Goal: Task Accomplishment & Management: Complete application form

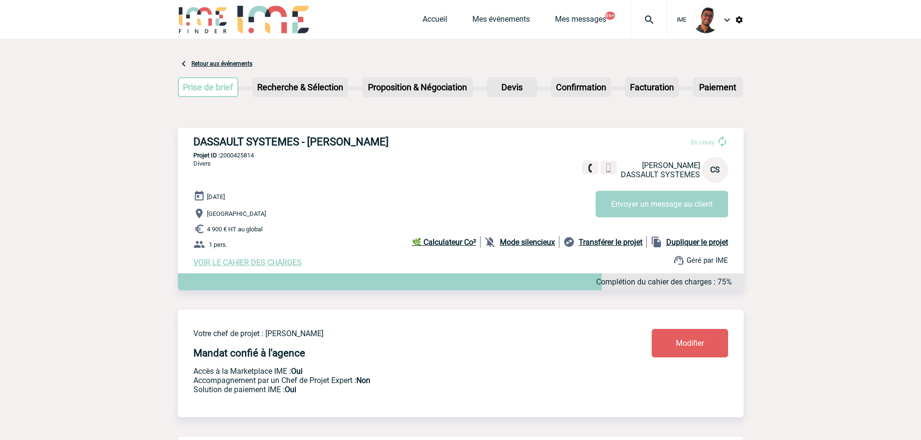
click at [188, 20] on img at bounding box center [203, 20] width 50 height 28
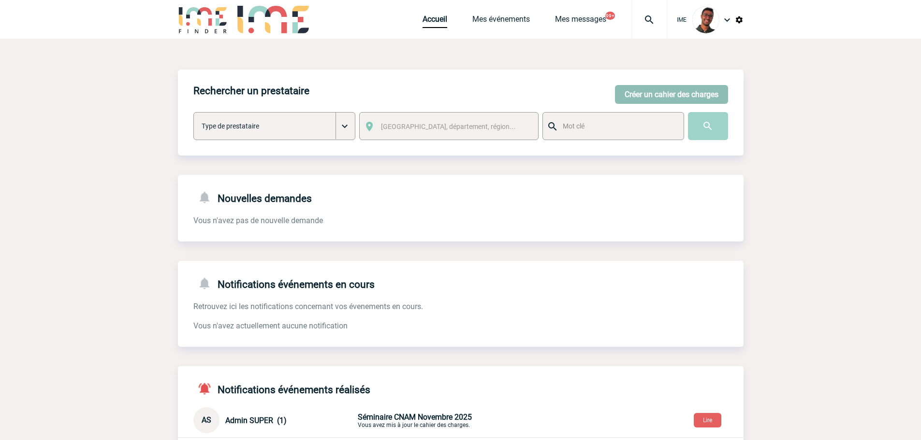
click at [701, 102] on button "Créer un cahier des charges" at bounding box center [671, 94] width 113 height 19
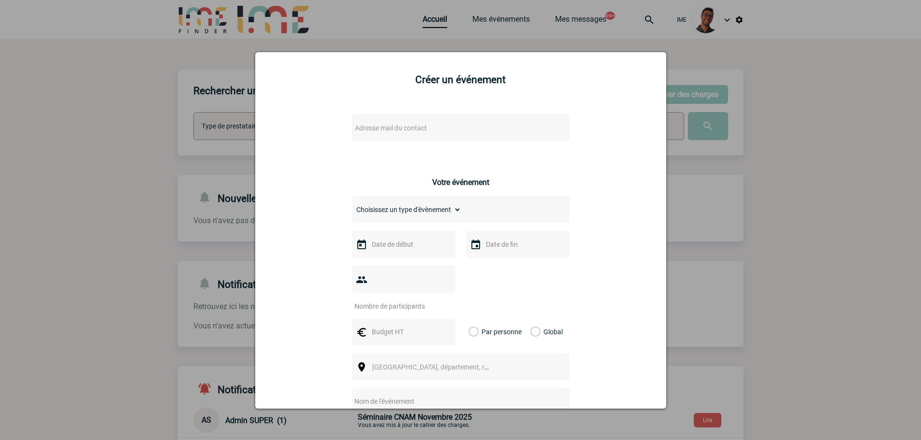
click at [537, 134] on div "Adresse mail du contact" at bounding box center [460, 127] width 217 height 27
click at [536, 131] on div "Adresse mail du contact" at bounding box center [460, 127] width 217 height 27
click at [533, 130] on div "Adresse mail du contact" at bounding box center [460, 127] width 217 height 27
click at [509, 128] on span "Adresse mail du contact" at bounding box center [435, 128] width 169 height 14
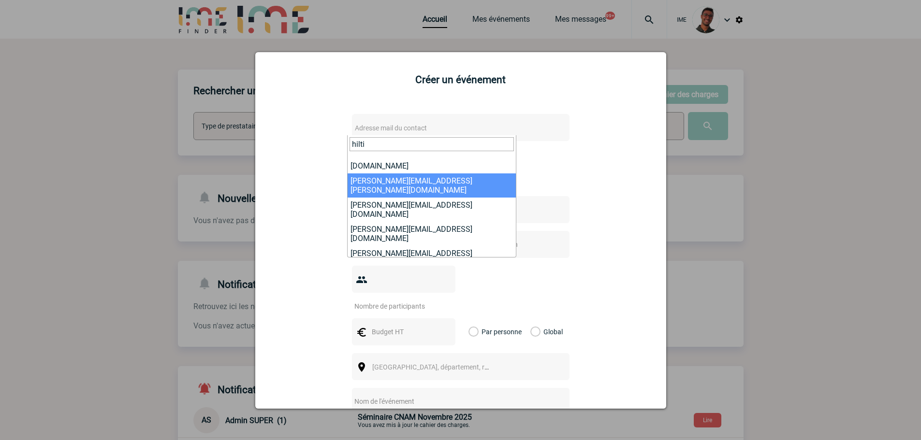
scroll to position [36, 0]
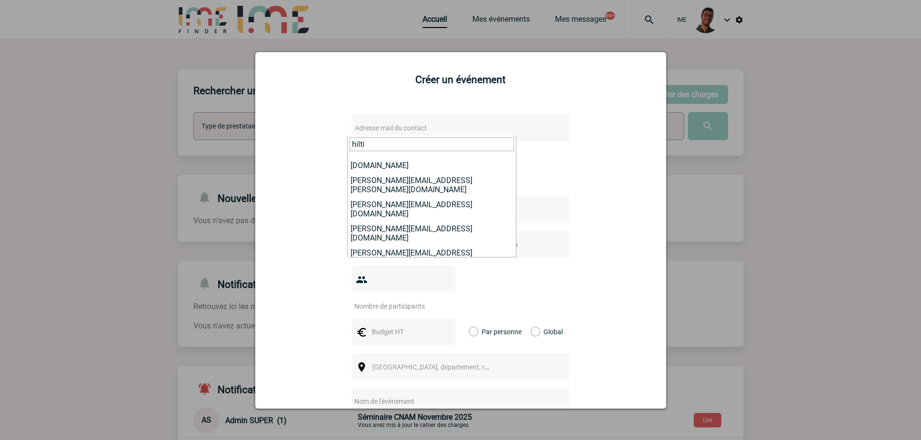
type input "hilti"
select select "132283"
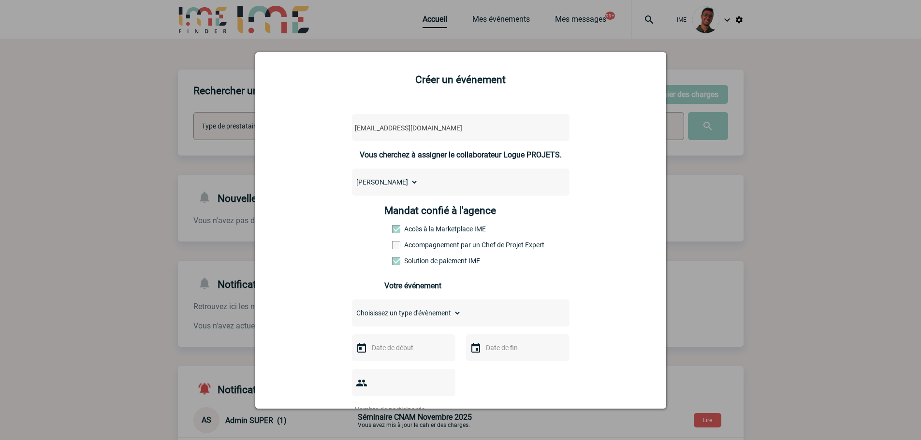
click at [411, 247] on label "Accompagnement par un Chef de Projet Expert" at bounding box center [413, 245] width 43 height 8
click at [0, 0] on input "Accompagnement par un Chef de Projet Expert" at bounding box center [0, 0] width 0 height 0
click at [403, 309] on select "Choisissez un type d'évènement Séminaire avec nuitée Séminaire sans nuitée Repa…" at bounding box center [406, 313] width 109 height 14
select select "1"
click at [352, 309] on select "Choisissez un type d'évènement Séminaire avec nuitée Séminaire sans nuitée Repa…" at bounding box center [406, 313] width 109 height 14
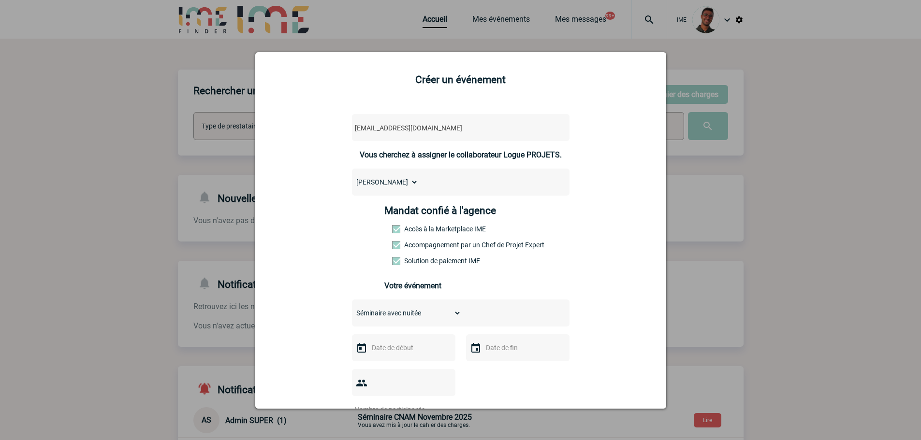
click at [397, 345] on input "text" at bounding box center [402, 348] width 67 height 13
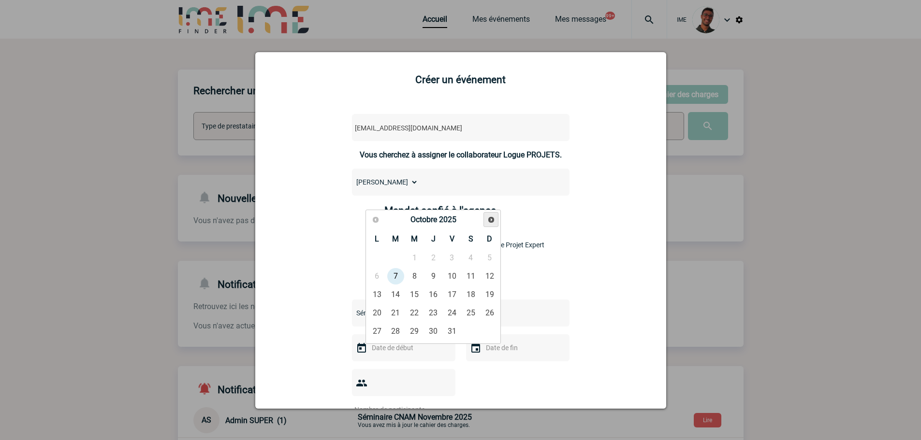
click at [493, 220] on span "Suivant" at bounding box center [491, 220] width 8 height 8
click at [382, 225] on link "Précédent" at bounding box center [375, 219] width 15 height 15
click at [398, 310] on link "21" at bounding box center [396, 312] width 18 height 17
type input "21-10-2025"
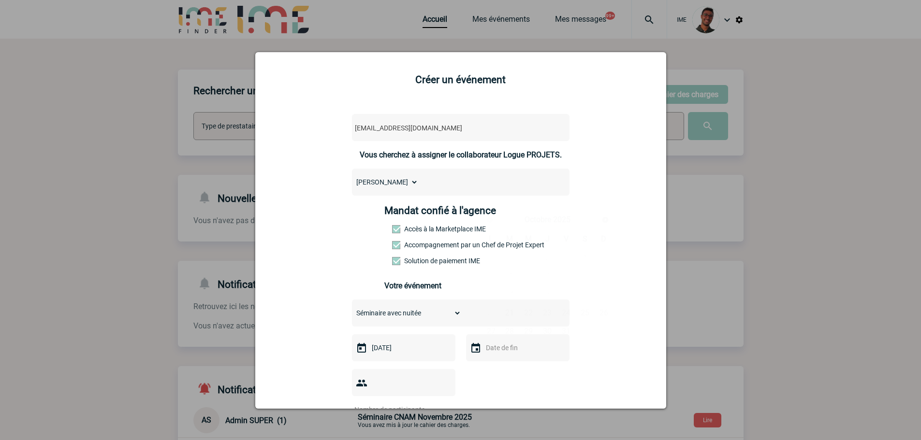
click at [497, 344] on input "text" at bounding box center [516, 348] width 67 height 13
click at [545, 319] on link "23" at bounding box center [547, 312] width 18 height 17
type input "23-10-2025"
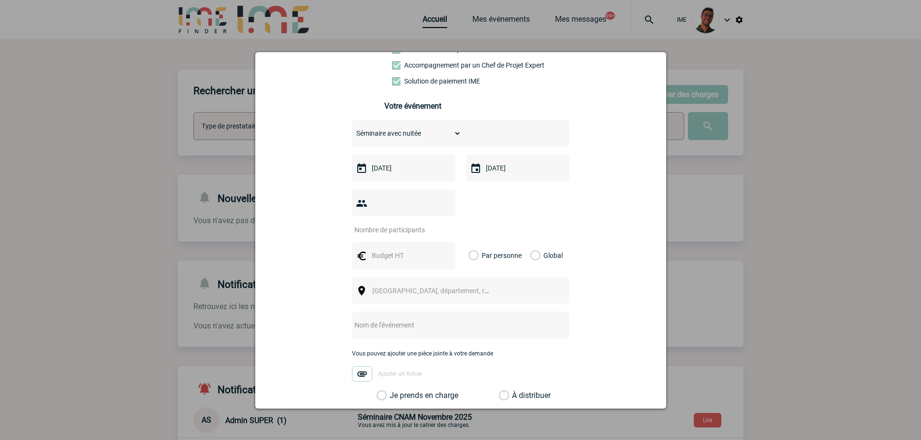
scroll to position [181, 0]
click at [402, 222] on input "number" at bounding box center [397, 228] width 91 height 13
type input "8"
click at [375, 248] on input "text" at bounding box center [402, 254] width 67 height 13
type input "9"
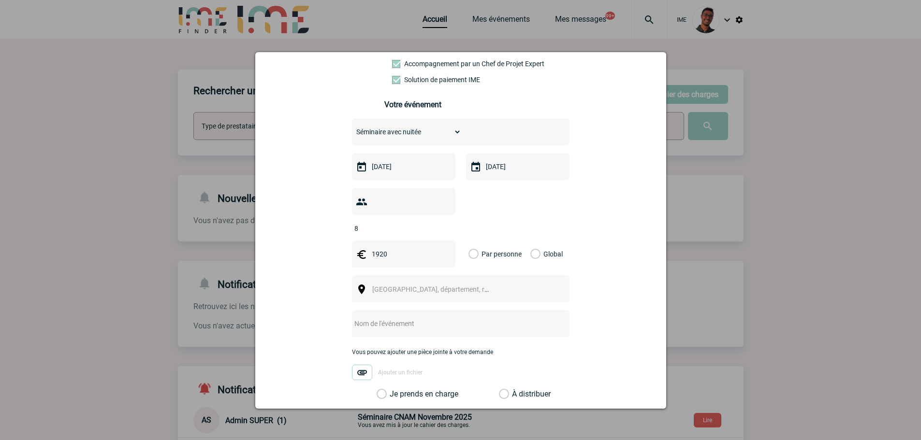
type input "1920"
click at [530, 241] on label "Global" at bounding box center [533, 254] width 6 height 27
click at [0, 0] on input "Global" at bounding box center [0, 0] width 0 height 0
click at [447, 283] on span "Ville, département, région..." at bounding box center [434, 290] width 133 height 14
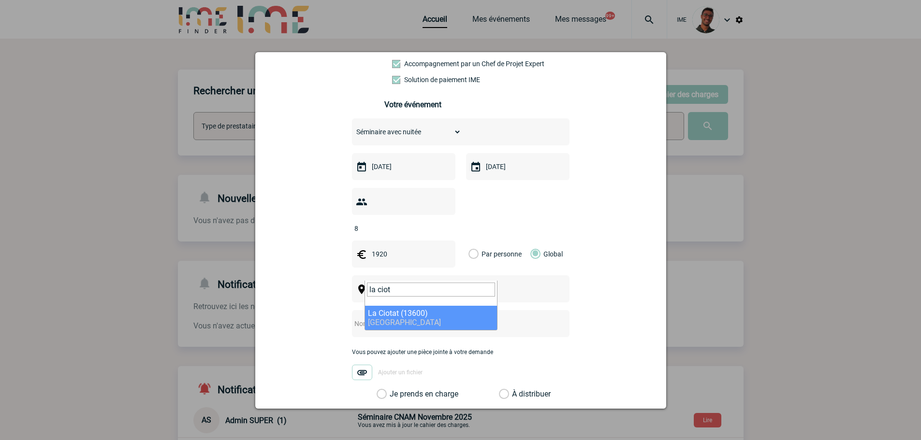
type input "la ciot"
select select "7227"
click at [398, 318] on input "text" at bounding box center [448, 324] width 192 height 13
type input "Réunion Régionale Hilti La Ciotat"
click at [393, 390] on label "Je prends en charge" at bounding box center [385, 395] width 16 height 10
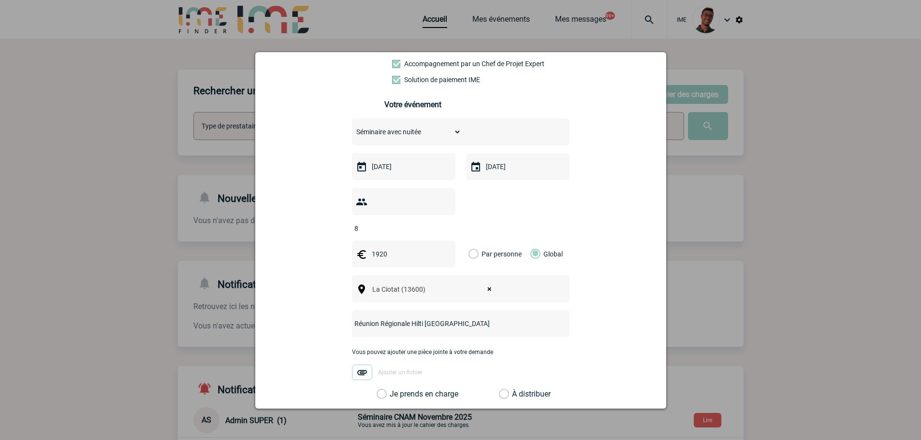
click at [0, 0] on input "Je prends en charge" at bounding box center [0, 0] width 0 height 0
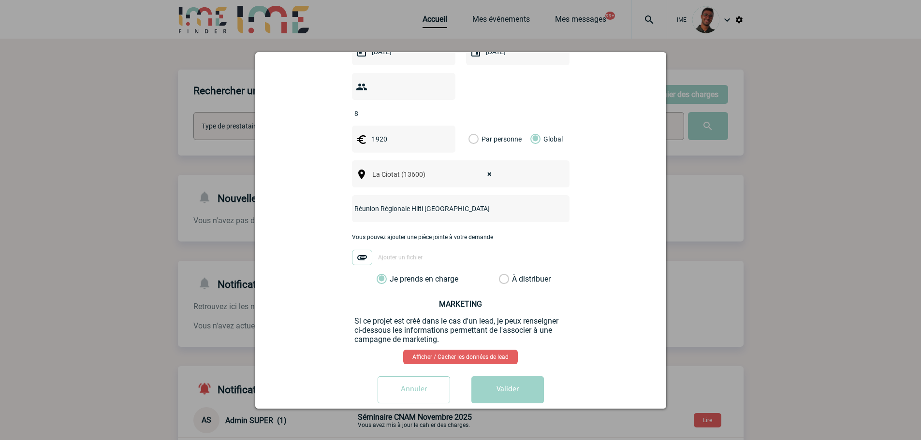
scroll to position [297, 0]
click at [501, 386] on button "Valider" at bounding box center [507, 389] width 72 height 27
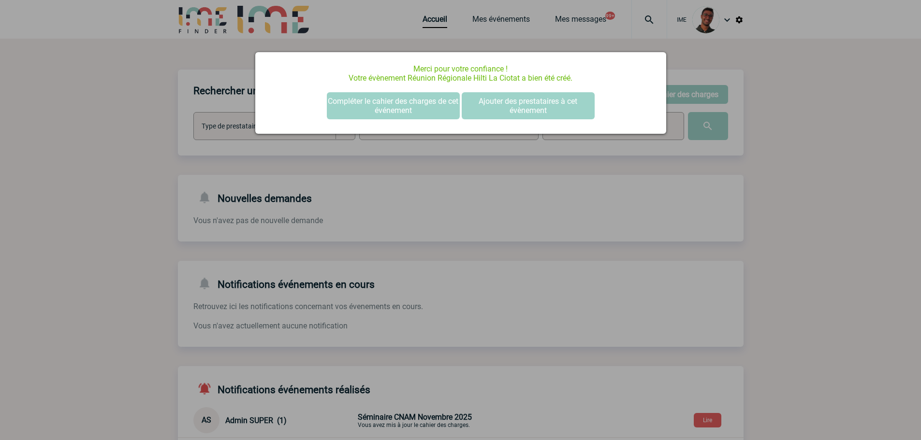
click at [172, 61] on div at bounding box center [460, 220] width 921 height 440
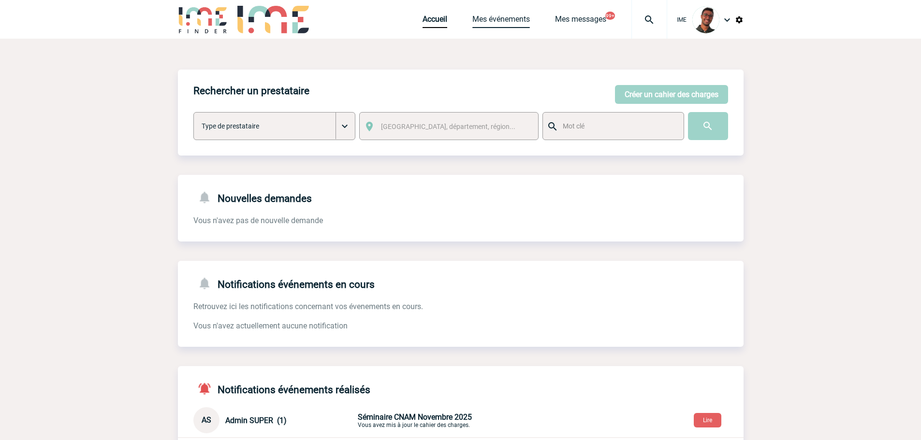
click at [509, 21] on link "Mes événements" at bounding box center [501, 21] width 58 height 14
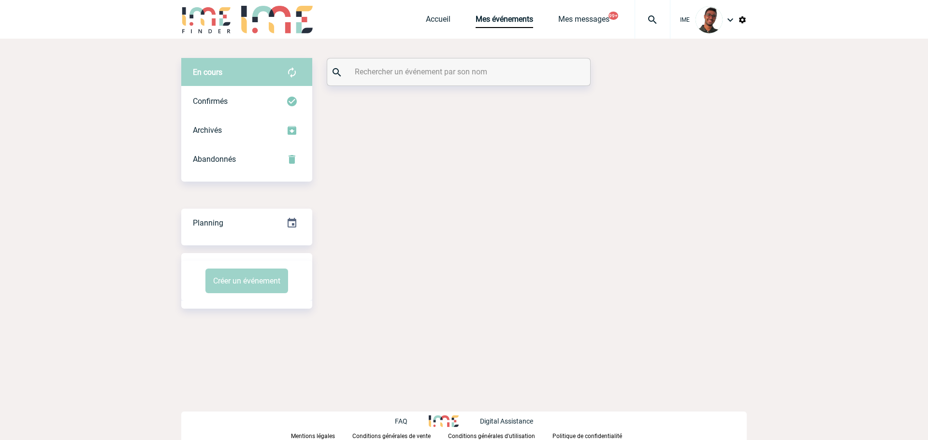
click at [499, 61] on div at bounding box center [458, 71] width 263 height 27
click at [497, 69] on input "text" at bounding box center [459, 72] width 215 height 14
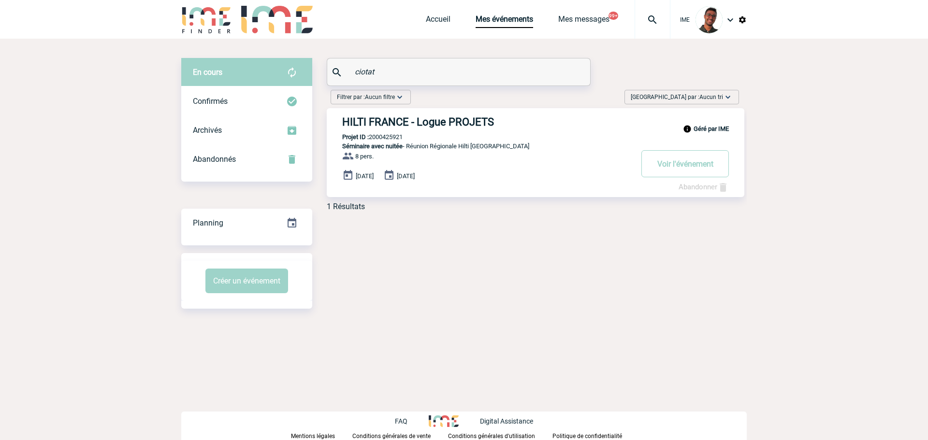
type input "ciotat"
click at [403, 136] on p "Projet ID : 2000425921" at bounding box center [365, 136] width 76 height 7
copy p "2000425921"
click at [391, 135] on p "Projet ID : 2000425921" at bounding box center [365, 136] width 76 height 7
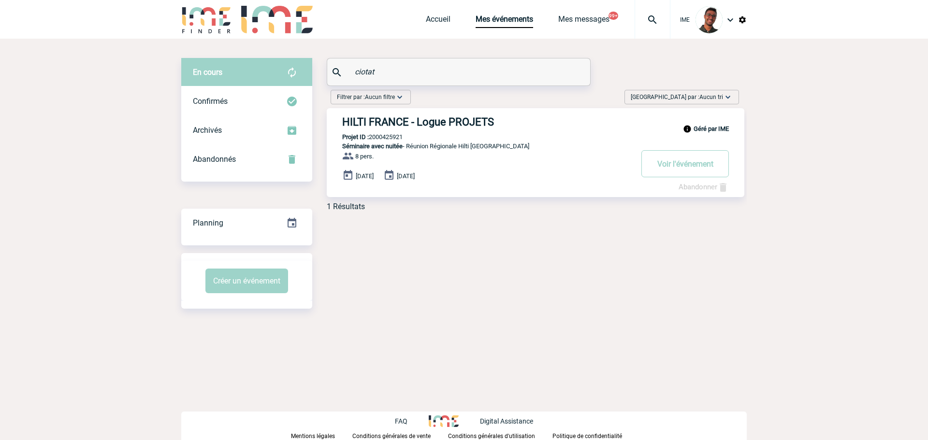
click at [391, 135] on p "Projet ID : 2000425921" at bounding box center [365, 136] width 76 height 7
copy p "2000425921"
click at [404, 120] on h3 "HILTI FRANCE - Logue PROJETS" at bounding box center [487, 122] width 290 height 12
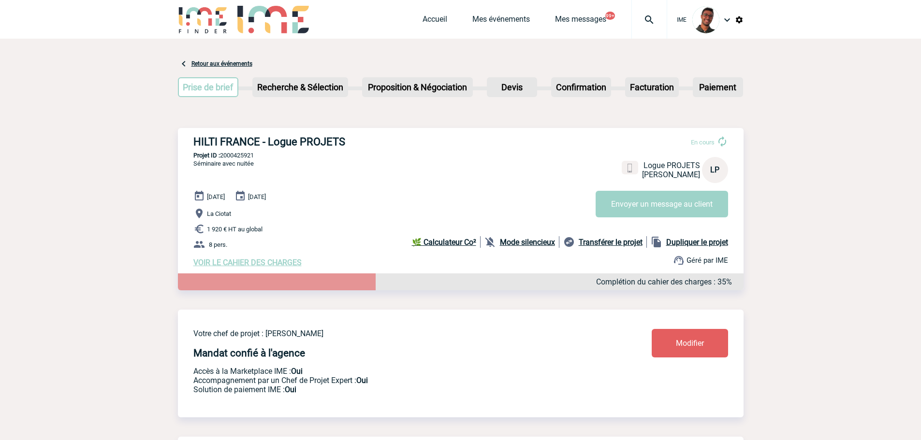
click at [230, 156] on p "Projet ID : 2000425921" at bounding box center [460, 155] width 565 height 7
copy p "2000425921"
click at [504, 241] on b "Mode silencieux" at bounding box center [527, 242] width 55 height 9
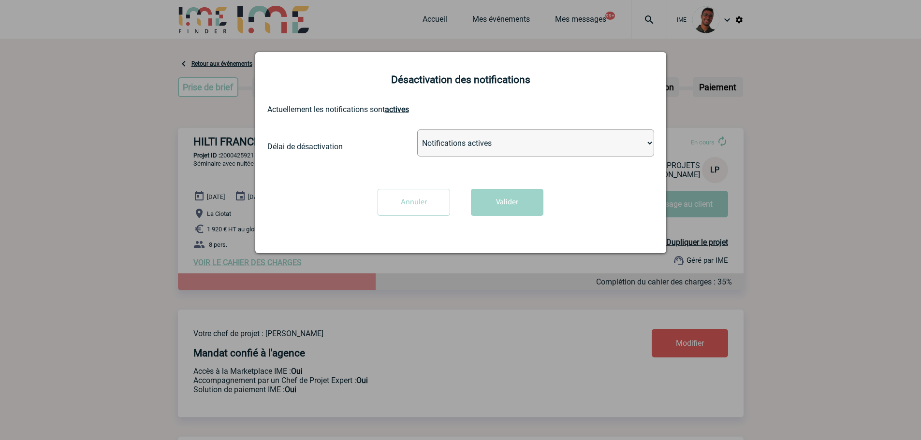
drag, startPoint x: 490, startPoint y: 145, endPoint x: 489, endPoint y: 149, distance: 4.9
click at [490, 145] on select "Notifications actives Désactiver pour 2 heures Désactiver pour 1 semaines Désac…" at bounding box center [535, 143] width 237 height 27
select select "infinite"
click at [417, 130] on select "Notifications actives Désactiver pour 2 heures Désactiver pour 1 semaines Désac…" at bounding box center [535, 143] width 237 height 27
click at [489, 204] on button "Valider" at bounding box center [507, 202] width 72 height 27
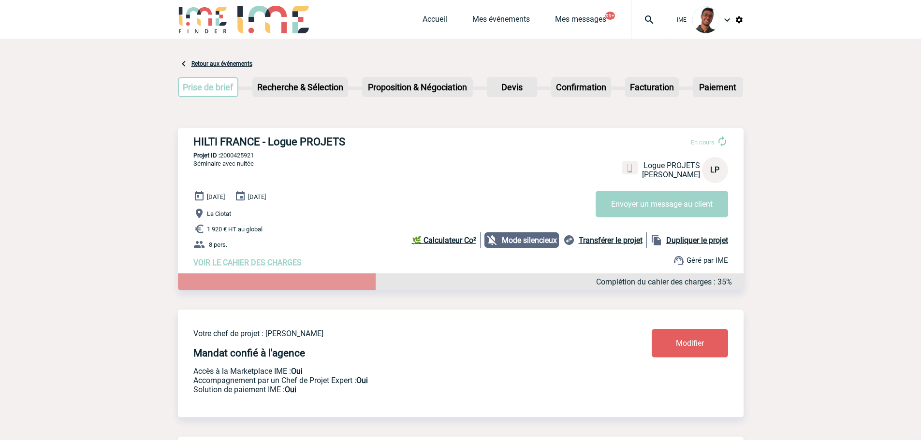
click at [243, 264] on span "VOIR LE CAHIER DES CHARGES" at bounding box center [247, 262] width 108 height 9
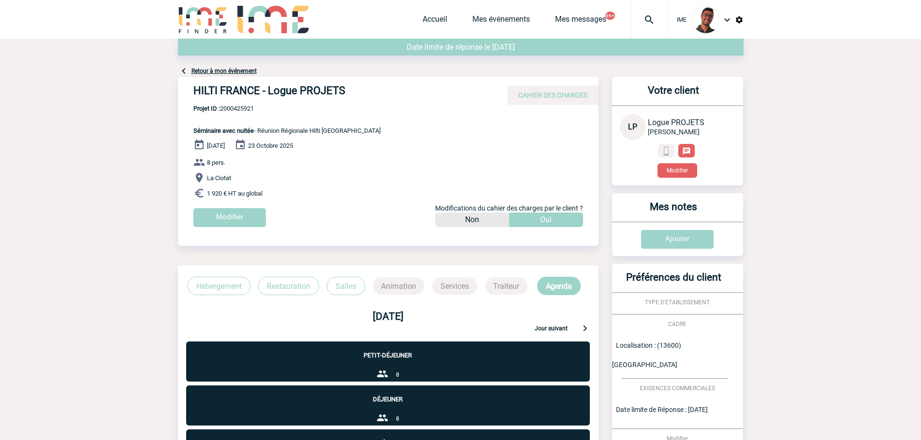
click at [248, 111] on span "Projet ID : 2000425921" at bounding box center [286, 108] width 187 height 7
copy span "2000425921"
click at [268, 91] on h4 "HILTI FRANCE - Logue PROJETS" at bounding box center [338, 93] width 290 height 16
click at [667, 178] on div "Votre client LP Logue PROJETS HILTI FRANCE Modifier" at bounding box center [677, 131] width 131 height 109
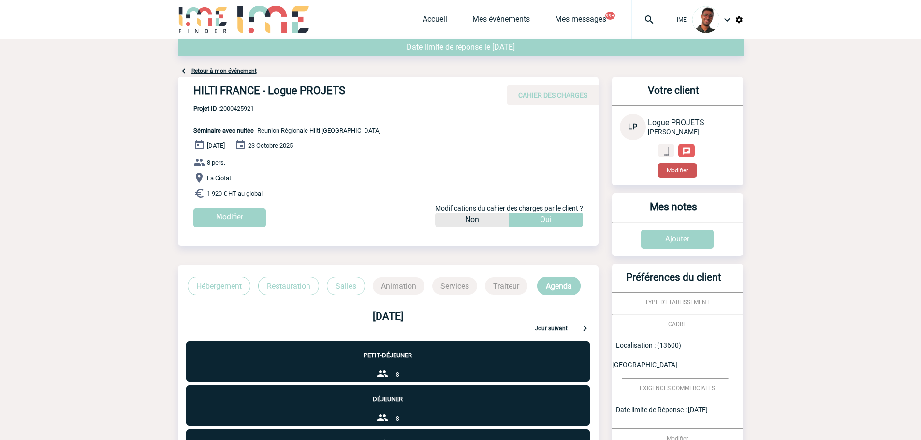
click at [667, 177] on button "Modifier" at bounding box center [677, 170] width 40 height 14
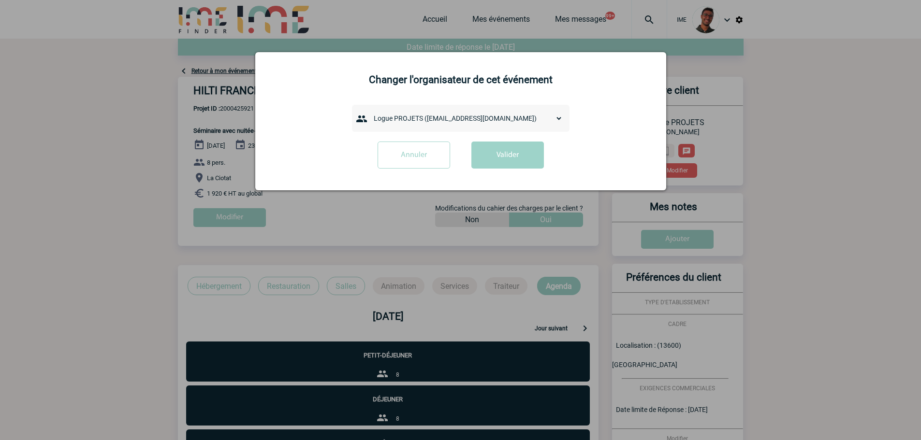
click at [432, 128] on div "admin 7068 ([EMAIL_ADDRESS][DOMAIN_NAME]) [PERSON_NAME] ([PERSON_NAME][EMAIL_AD…" at bounding box center [460, 118] width 217 height 27
click at [434, 122] on select "admin 7068 ([EMAIL_ADDRESS][DOMAIN_NAME]) [PERSON_NAME] ([PERSON_NAME][EMAIL_AD…" at bounding box center [465, 119] width 193 height 14
click at [447, 116] on select "admin 7068 ([EMAIL_ADDRESS][DOMAIN_NAME]) [PERSON_NAME] ([PERSON_NAME][EMAIL_AD…" at bounding box center [465, 119] width 193 height 14
click at [315, 148] on div "Annuler Valider" at bounding box center [460, 159] width 387 height 34
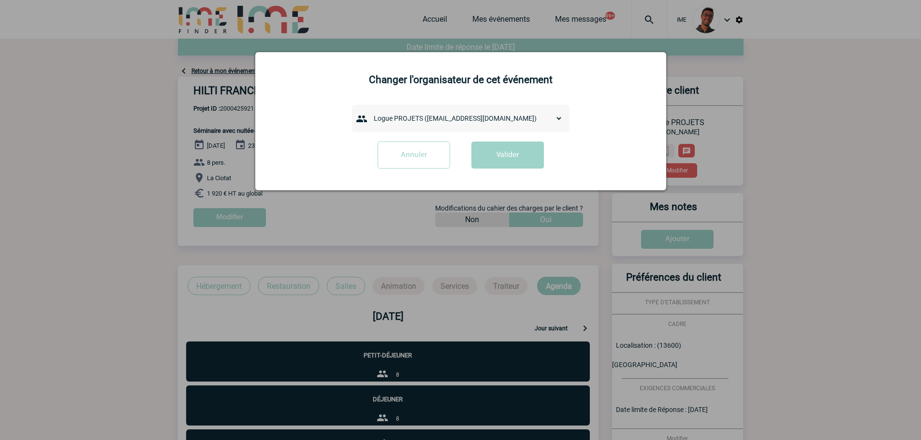
click at [328, 243] on div at bounding box center [460, 220] width 921 height 440
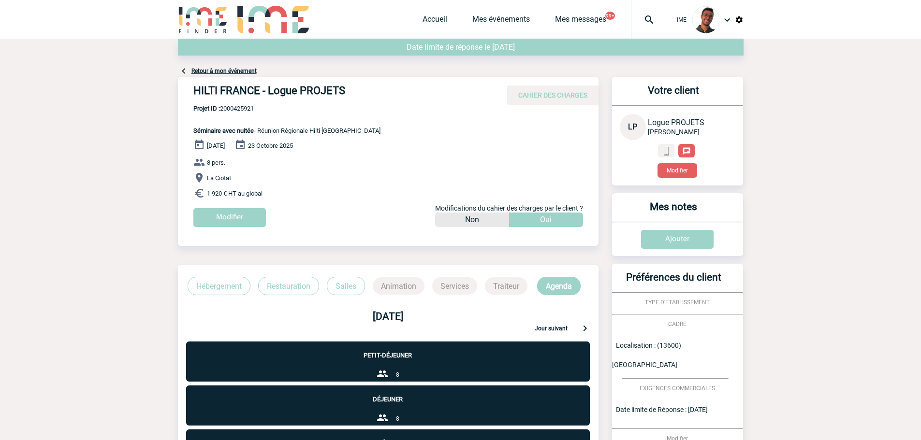
click at [328, 252] on div "HILTI FRANCE - Logue PROJETS CAHIER DES CHARGES HILTI FRANCE - Logue PROJETS - …" at bounding box center [388, 332] width 420 height 510
click at [677, 169] on button "Modifier" at bounding box center [677, 170] width 40 height 14
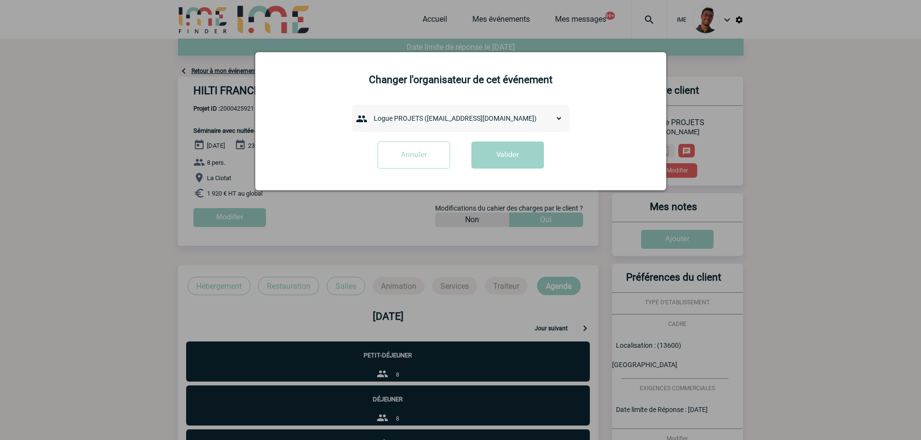
click at [394, 126] on div "admin 7068 ([EMAIL_ADDRESS][DOMAIN_NAME]) [PERSON_NAME] ([PERSON_NAME][EMAIL_AD…" at bounding box center [460, 118] width 217 height 27
click at [398, 117] on select "admin 7068 ([EMAIL_ADDRESS][DOMAIN_NAME]) [PERSON_NAME] ([PERSON_NAME][EMAIL_AD…" at bounding box center [465, 119] width 193 height 14
select select "133136"
click at [369, 112] on select "admin 7068 ([EMAIL_ADDRESS][DOMAIN_NAME]) [PERSON_NAME] ([PERSON_NAME][EMAIL_AD…" at bounding box center [465, 119] width 193 height 14
click at [501, 166] on button "Valider" at bounding box center [507, 155] width 72 height 27
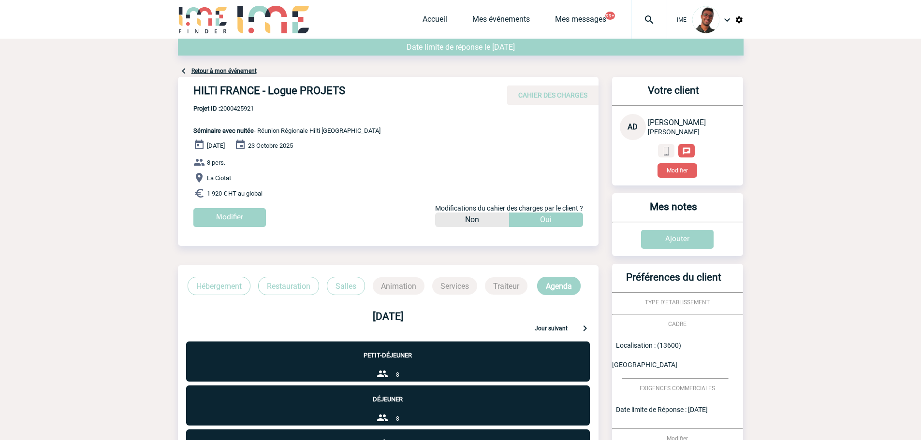
click at [217, 72] on link "Retour à mon événement" at bounding box center [223, 71] width 65 height 7
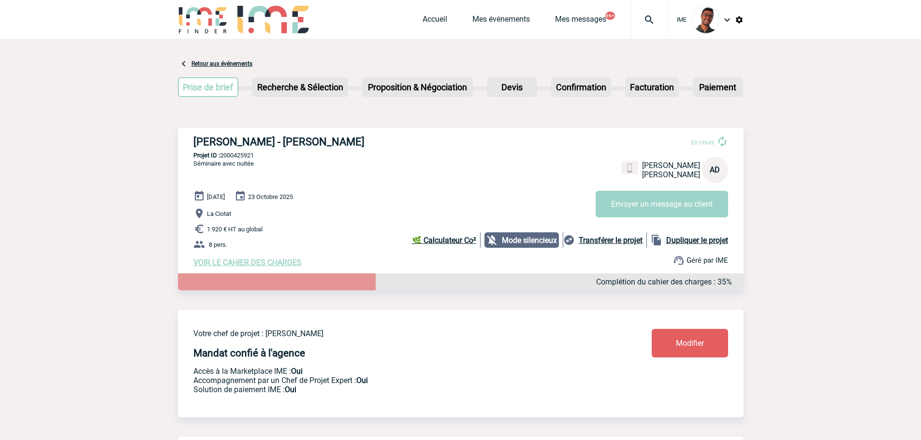
click at [682, 348] on span "Modifier" at bounding box center [690, 343] width 28 height 9
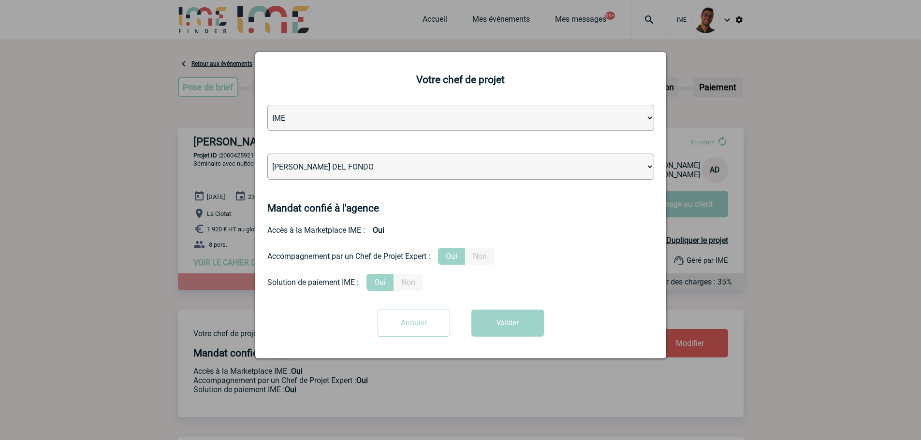
click at [493, 167] on select "Léa PITTIGLIO Yanis DE CLERCQ Victor KALB Jean-Chris NTAMACK Stefan MILADINOVIC…" at bounding box center [460, 167] width 387 height 26
select select "129834"
click at [267, 154] on select "Léa PITTIGLIO Yanis DE CLERCQ Victor KALB Jean-Chris NTAMACK Stefan MILADINOVIC…" at bounding box center [460, 167] width 387 height 26
click at [508, 323] on button "Valider" at bounding box center [507, 323] width 72 height 27
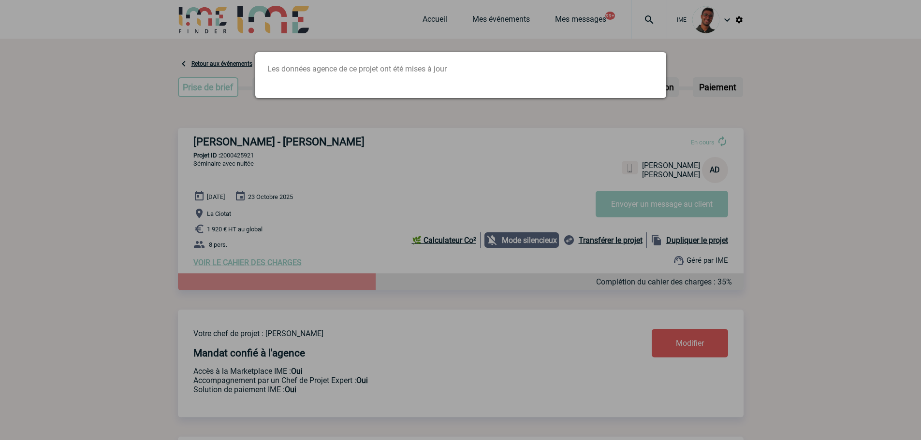
click at [281, 157] on div at bounding box center [460, 220] width 921 height 440
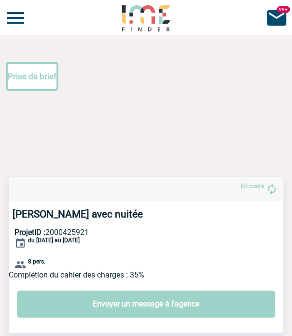
click at [15, 19] on img at bounding box center [15, 17] width 23 height 23
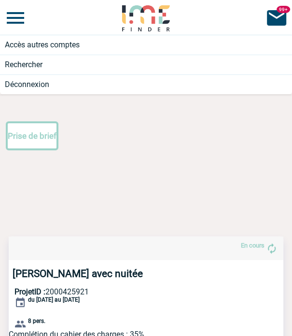
click at [15, 19] on img at bounding box center [15, 17] width 23 height 23
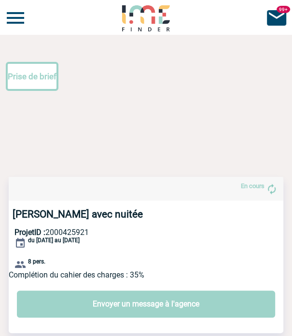
click at [277, 21] on img at bounding box center [276, 17] width 23 height 23
click at [151, 25] on img at bounding box center [146, 18] width 50 height 28
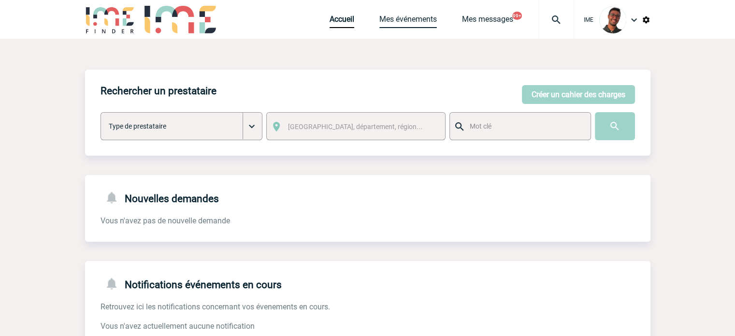
click at [292, 19] on link "Mes événements" at bounding box center [408, 21] width 58 height 14
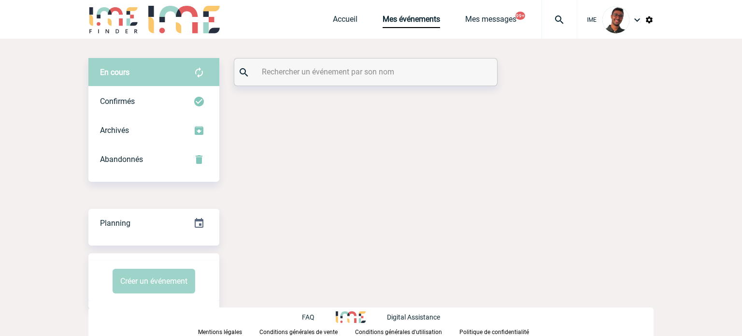
click at [367, 69] on input "text" at bounding box center [367, 72] width 215 height 14
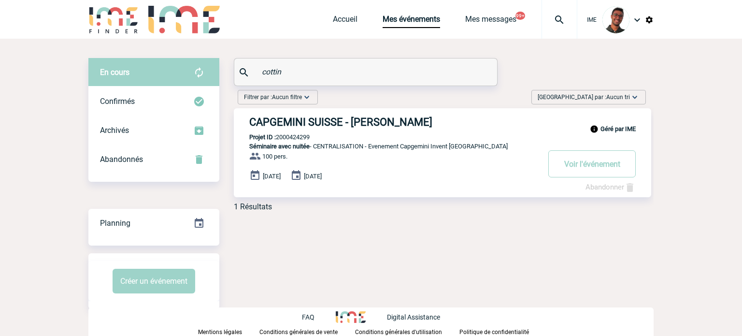
click at [300, 137] on p "Projet ID : 2000424299" at bounding box center [272, 136] width 76 height 7
copy p "2000424299"
click at [300, 137] on p "Projet ID : 2000424299" at bounding box center [272, 136] width 76 height 7
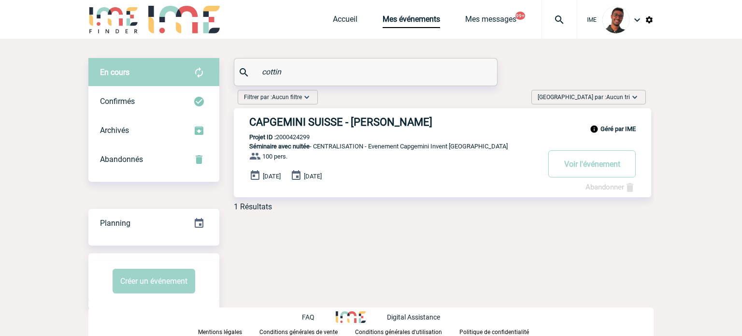
copy p "2000424299"
drag, startPoint x: 311, startPoint y: 70, endPoint x: 212, endPoint y: 62, distance: 98.9
click at [212, 62] on div "En cours En cours Confirmés Archivés Abandonnés En cours Confirmés Archivés Aba…" at bounding box center [370, 138] width 565 height 161
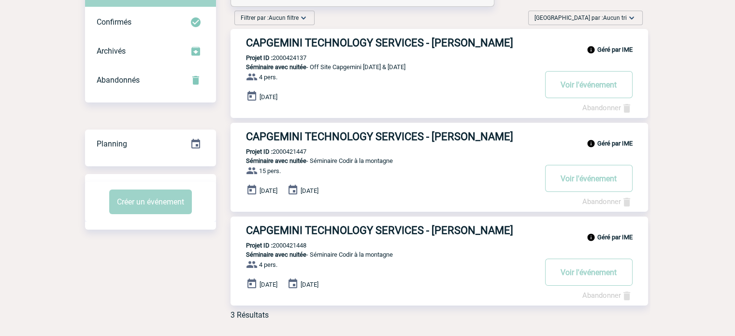
scroll to position [79, 0]
type input "paillard"
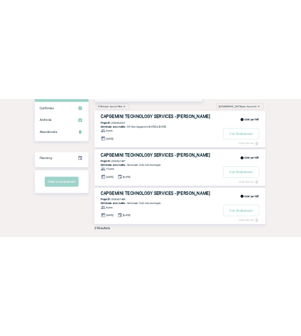
scroll to position [0, 0]
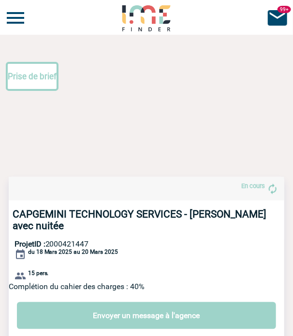
click at [83, 243] on p "ProjetID : 2000421447" at bounding box center [149, 243] width 270 height 9
copy p "2000421447"
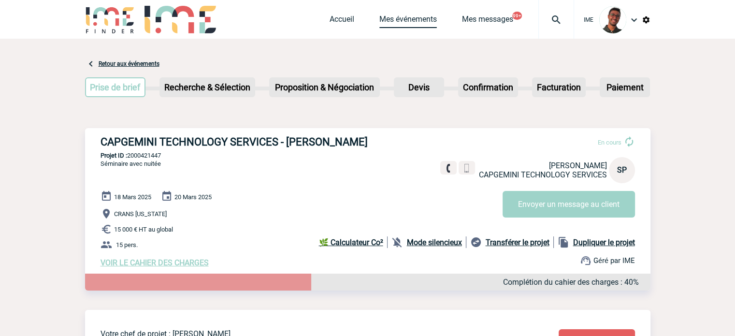
click at [412, 21] on link "Mes événements" at bounding box center [408, 21] width 58 height 14
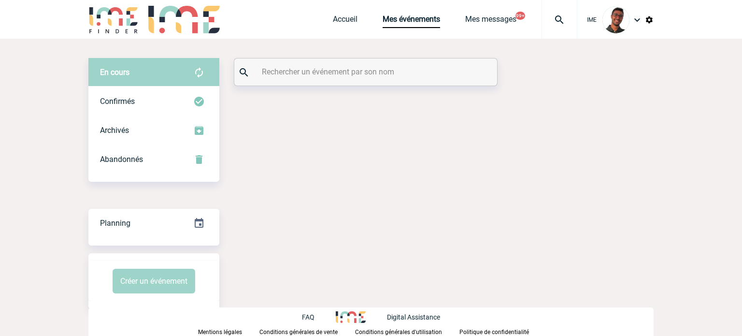
click at [313, 69] on input "text" at bounding box center [367, 72] width 215 height 14
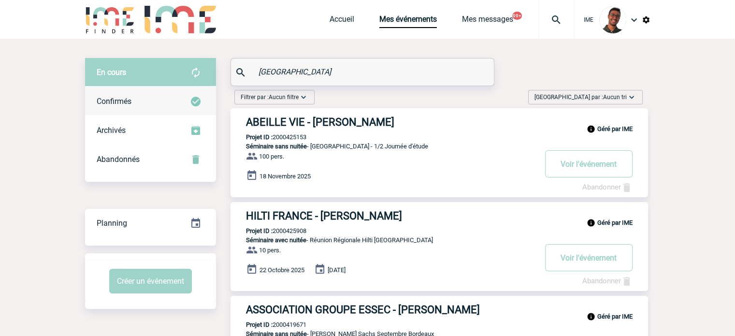
click at [203, 96] on div "Confirmés" at bounding box center [150, 101] width 131 height 29
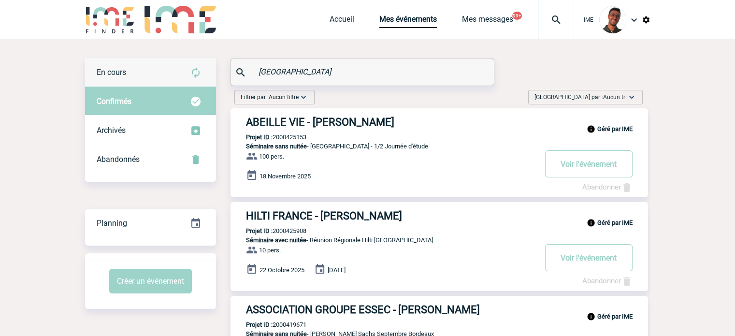
click at [202, 77] on div "En cours" at bounding box center [150, 72] width 131 height 29
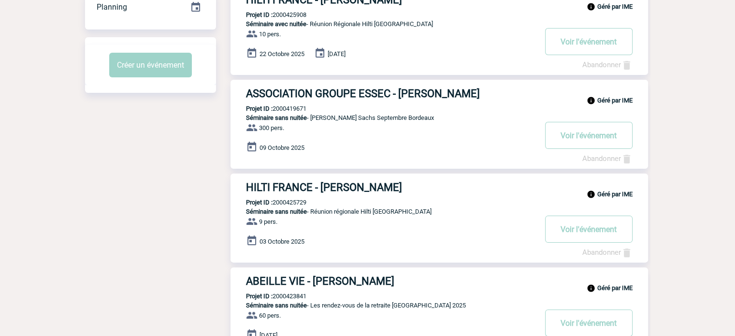
scroll to position [373, 0]
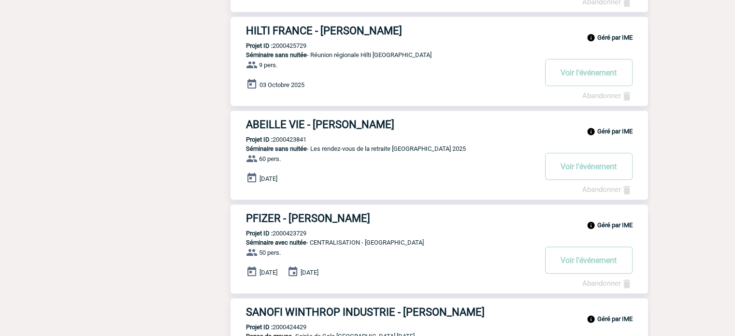
drag, startPoint x: 337, startPoint y: 24, endPoint x: 317, endPoint y: 29, distance: 20.9
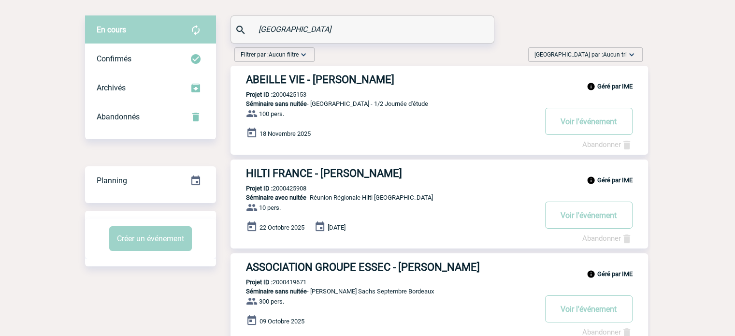
scroll to position [0, 0]
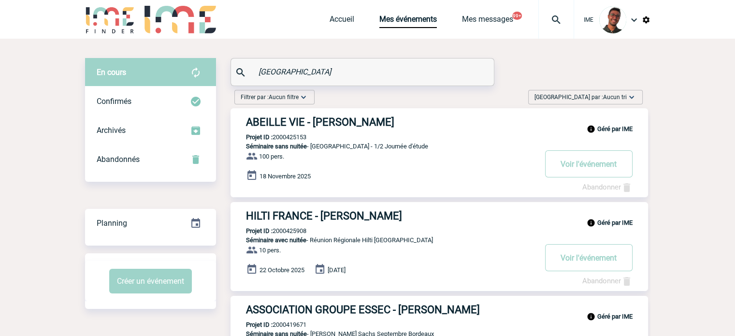
drag, startPoint x: 314, startPoint y: 79, endPoint x: 240, endPoint y: 72, distance: 74.7
click at [240, 72] on div "bordeaux" at bounding box center [362, 71] width 263 height 27
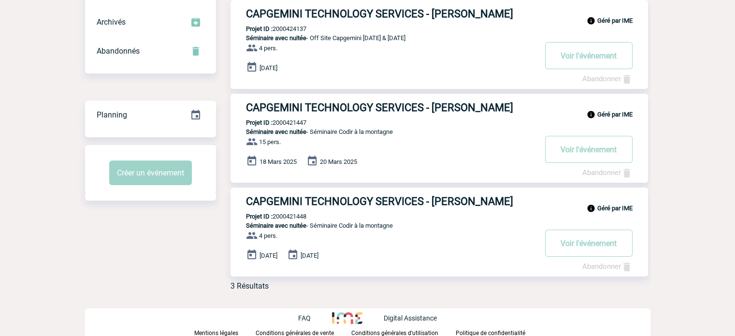
scroll to position [108, 0]
type input "paillard"
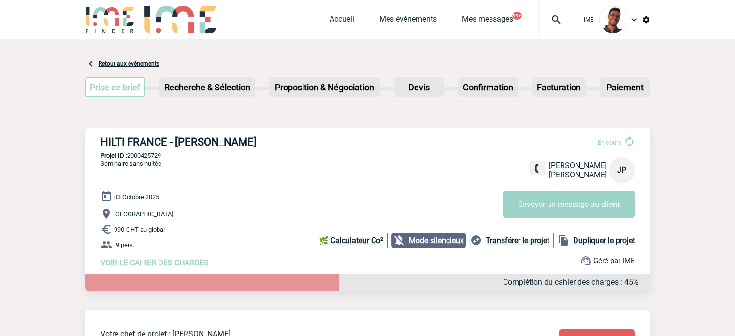
scroll to position [34, 0]
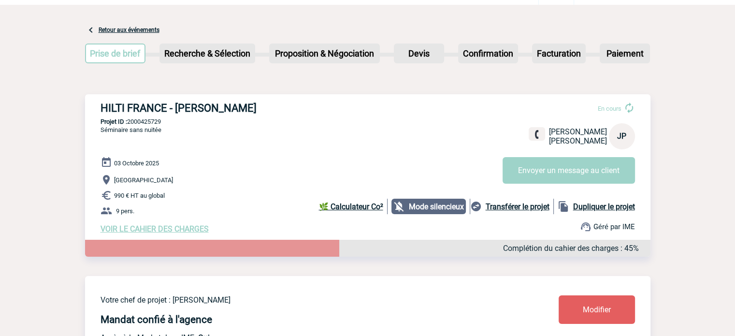
click at [273, 189] on div "[DATE] [GEOGRAPHIC_DATA] 990 € HT au global 9 pers. VOIR LE CAHIER DES CHARGES …" at bounding box center [376, 195] width 550 height 77
click at [153, 123] on p "Projet ID : 2000425729" at bounding box center [367, 121] width 565 height 7
copy p "2000425729"
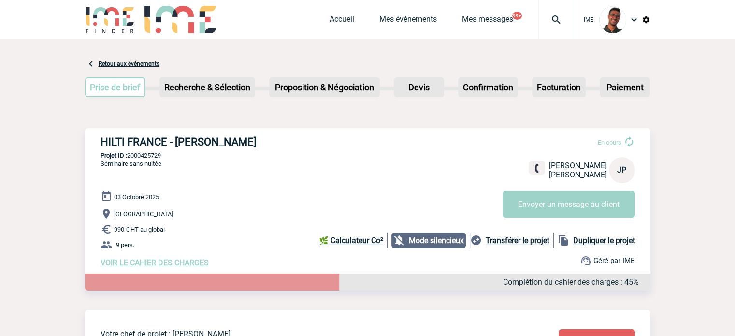
click at [540, 19] on img at bounding box center [556, 20] width 35 height 12
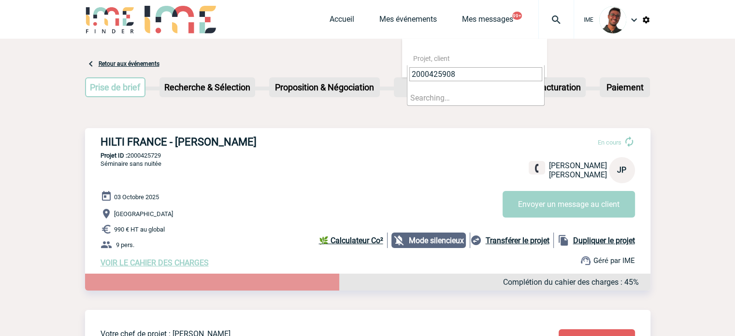
type input "2000425908"
select select "25409"
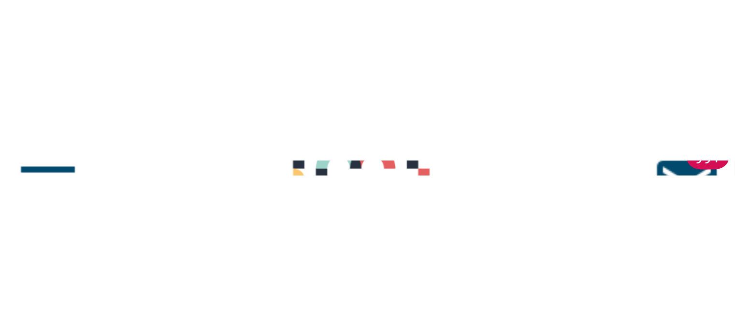
scroll to position [19, 0]
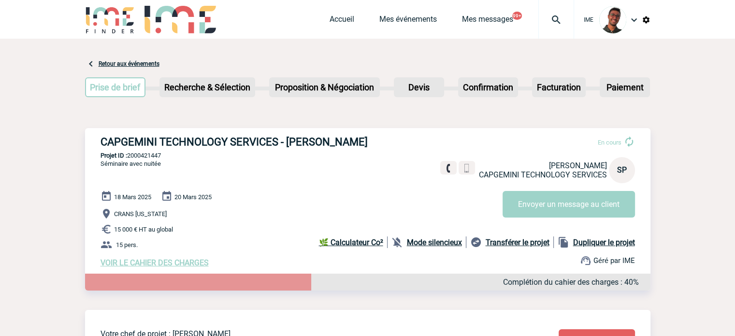
click at [154, 156] on p "Projet ID : 2000421447" at bounding box center [367, 155] width 565 height 7
copy p "2000421447"
click at [134, 212] on span "CRANS [US_STATE]" at bounding box center [140, 213] width 53 height 7
